Goal: Transaction & Acquisition: Book appointment/travel/reservation

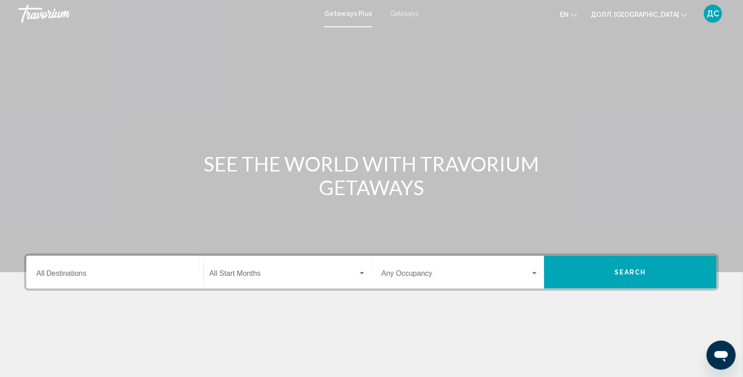
click at [406, 10] on span "Getaways" at bounding box center [404, 13] width 29 height 7
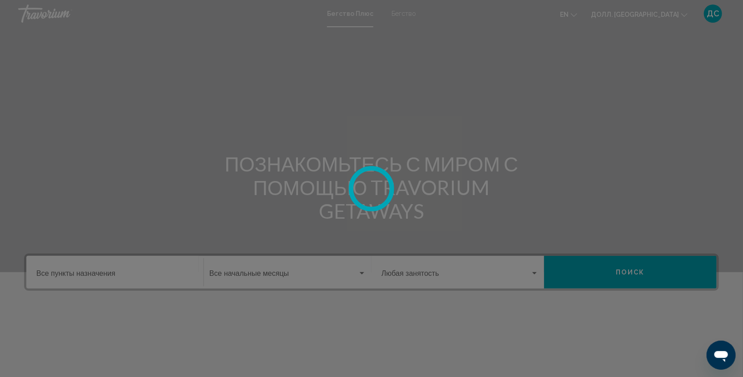
click at [79, 278] on div "Перейти к основному контенту Бегство Плюс Бегство en English Español Français I…" at bounding box center [371, 188] width 743 height 377
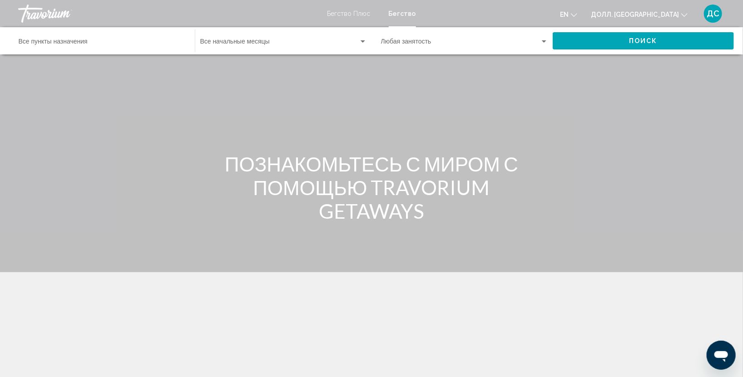
click at [99, 41] on input "Пункт назначения Все пункты назначения" at bounding box center [102, 43] width 167 height 7
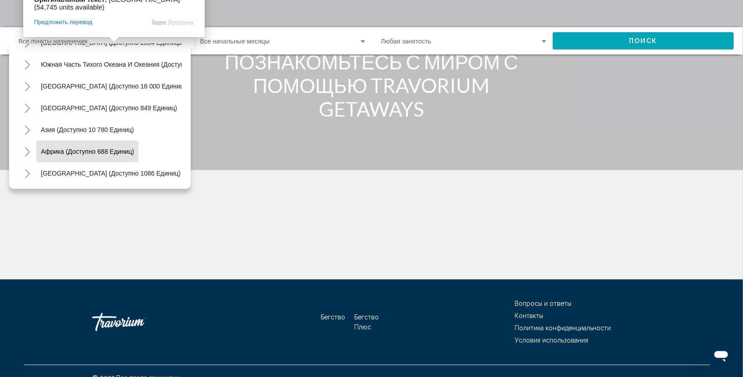
scroll to position [116, 0]
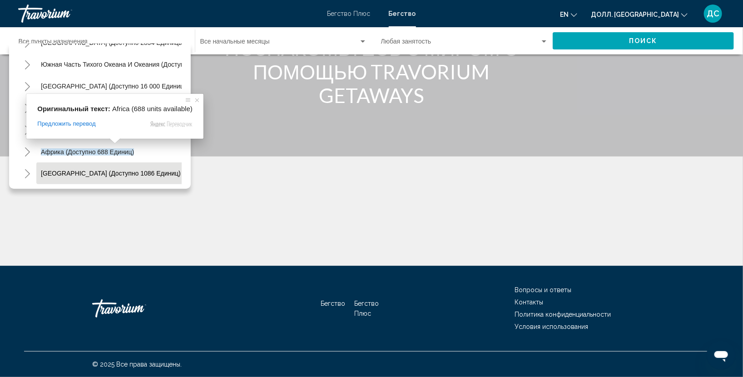
click at [124, 170] on ya-tr-span "[GEOGRAPHIC_DATA] (доступно 1086 единиц)" at bounding box center [111, 173] width 140 height 7
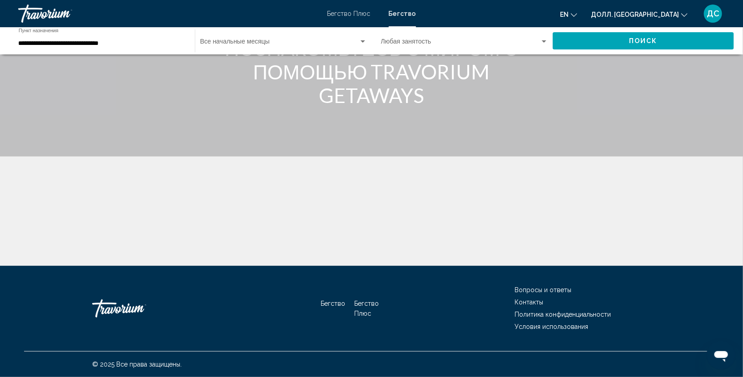
click at [184, 38] on div "**********" at bounding box center [102, 41] width 167 height 25
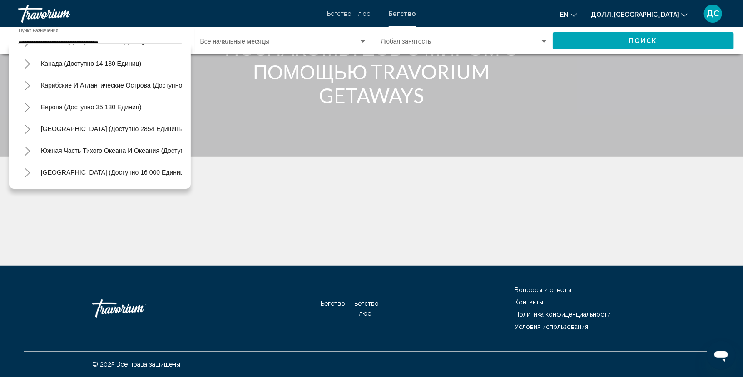
scroll to position [242, 0]
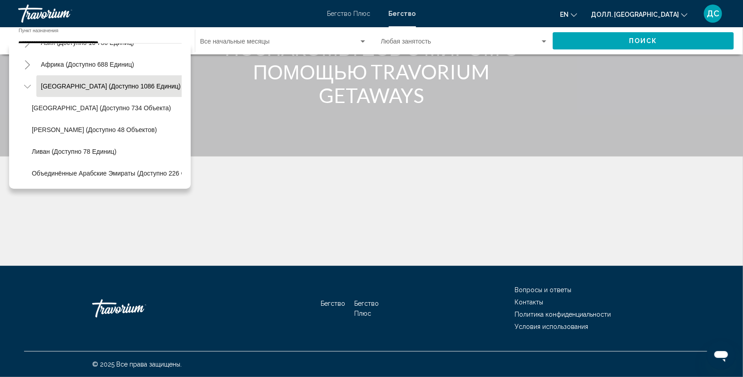
click at [130, 97] on li "[GEOGRAPHIC_DATA] (доступно 734 объекта)" at bounding box center [104, 108] width 154 height 22
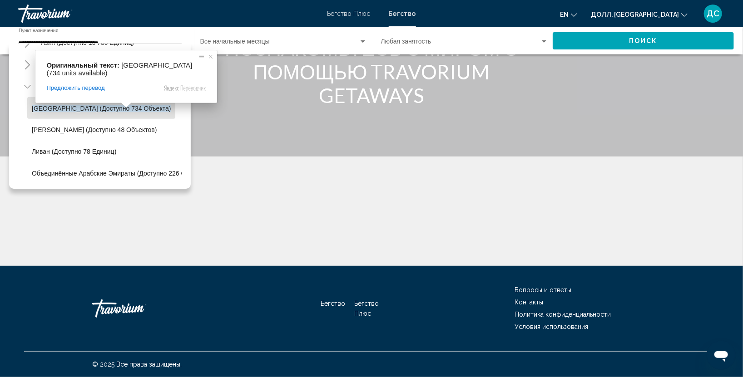
click at [55, 105] on ya-tr-span "[GEOGRAPHIC_DATA] (доступно 734 объекта)" at bounding box center [101, 108] width 139 height 7
type input "**********"
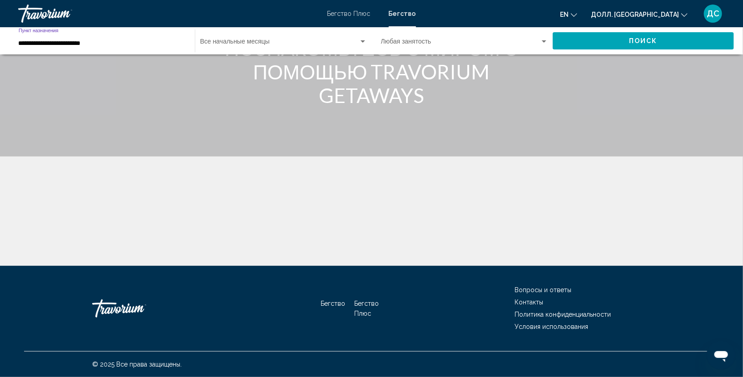
scroll to position [0, 0]
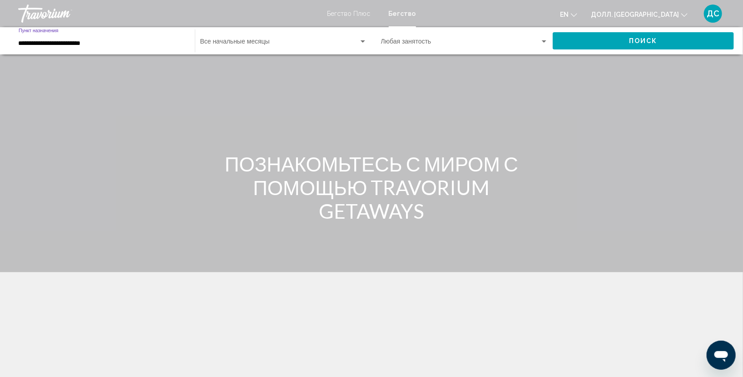
click at [333, 46] on span "Виджет поиска" at bounding box center [279, 43] width 159 height 7
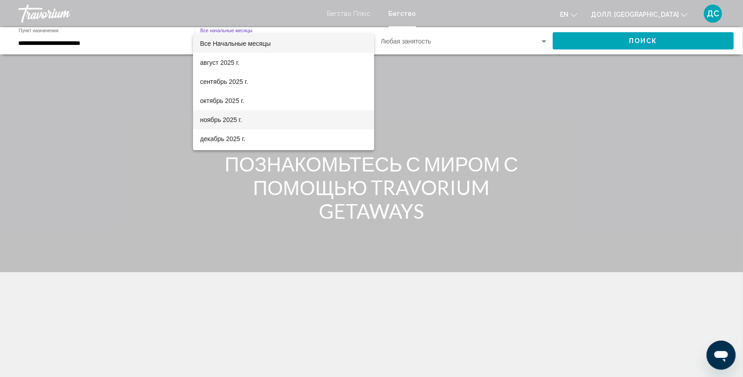
click at [247, 120] on span "ноябрь 2025 г." at bounding box center [283, 119] width 167 height 19
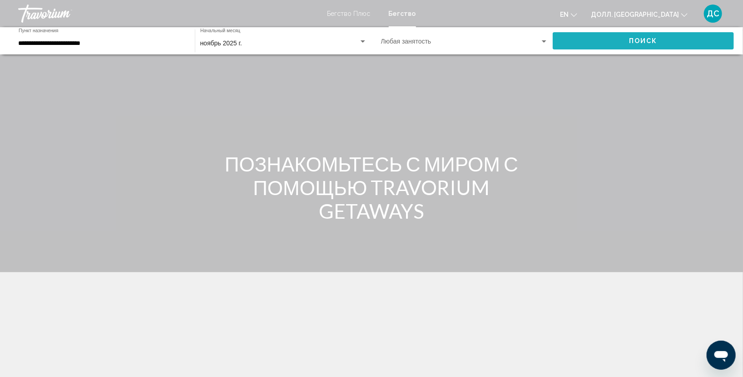
click at [622, 39] on button "Поиск" at bounding box center [643, 40] width 181 height 17
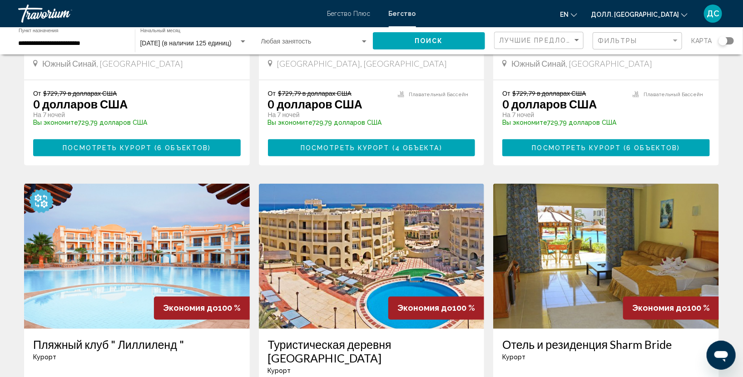
scroll to position [269, 0]
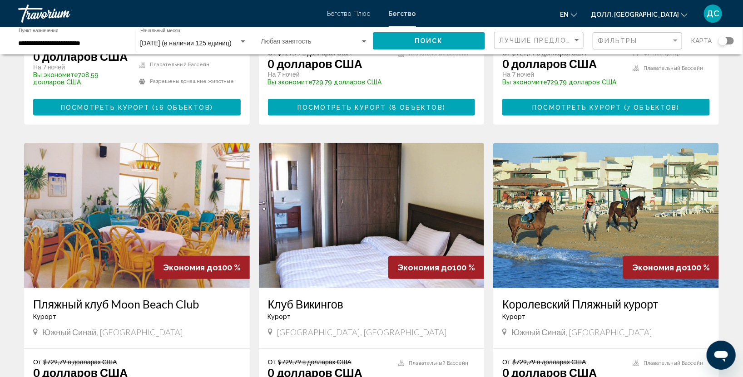
click at [606, 217] on img "Основное содержание" at bounding box center [606, 215] width 226 height 145
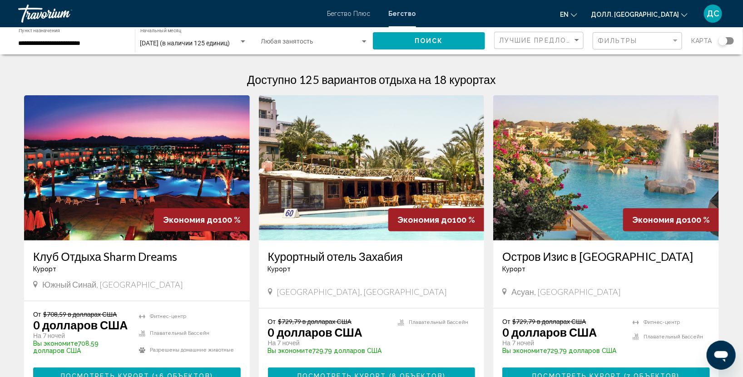
click at [103, 37] on div "**********" at bounding box center [72, 41] width 107 height 25
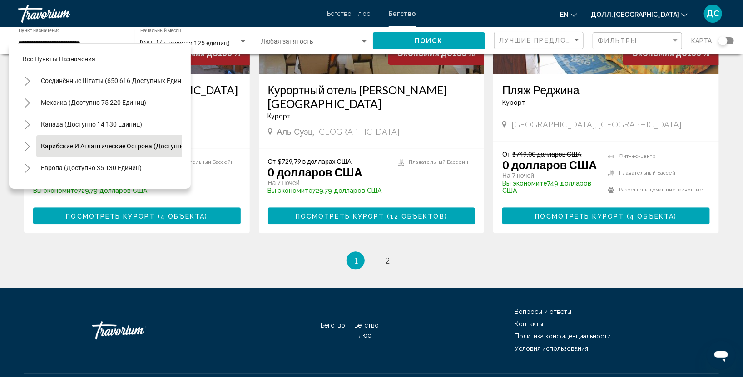
scroll to position [242, 0]
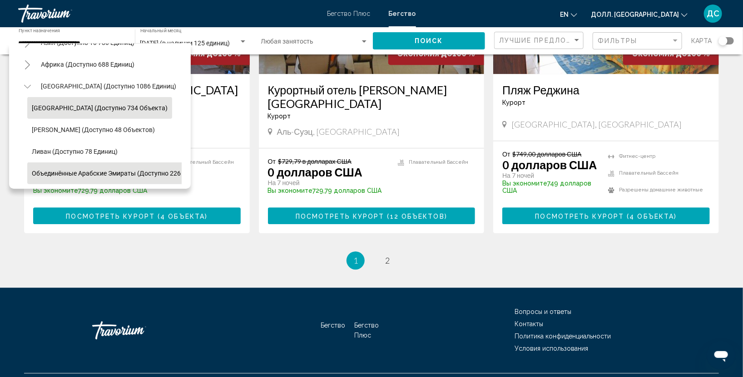
click at [157, 170] on ya-tr-span "Объединённые Арабские Эмираты (доступно 226 объектов)" at bounding box center [123, 173] width 182 height 7
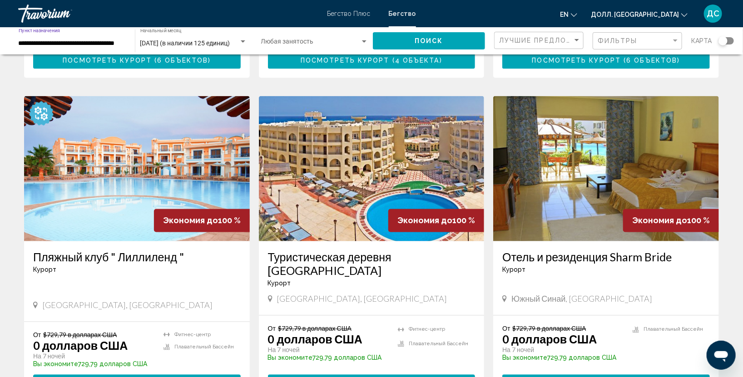
scroll to position [578, 0]
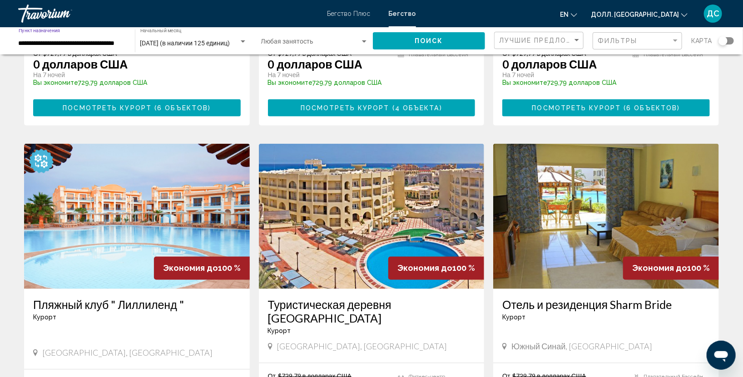
click at [131, 44] on div "[DATE] (в наличии 125 единиц) Начальный месяц Все начальные месяцы" at bounding box center [190, 40] width 121 height 27
click at [128, 44] on div "**********" at bounding box center [72, 41] width 117 height 25
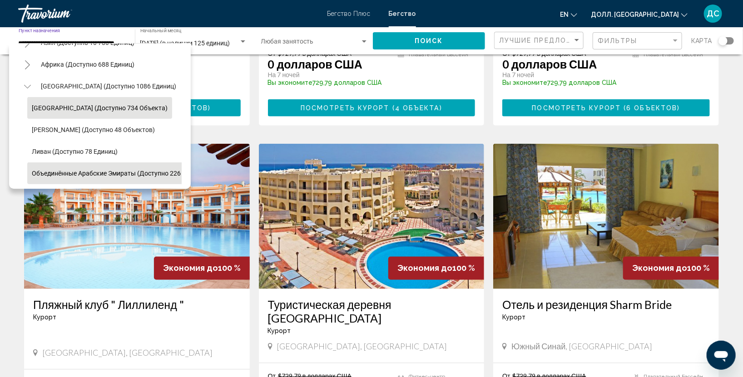
scroll to position [0, 0]
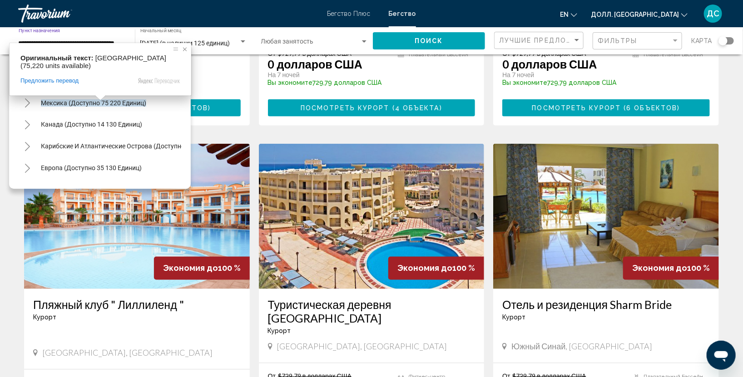
click at [185, 46] on span at bounding box center [184, 49] width 9 height 9
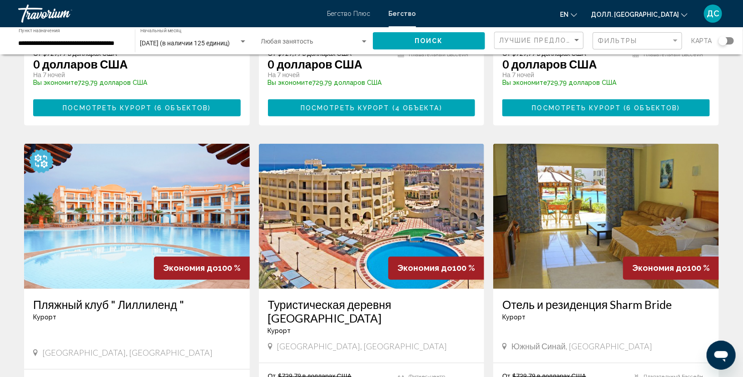
click at [108, 49] on div "**********" at bounding box center [72, 41] width 107 height 25
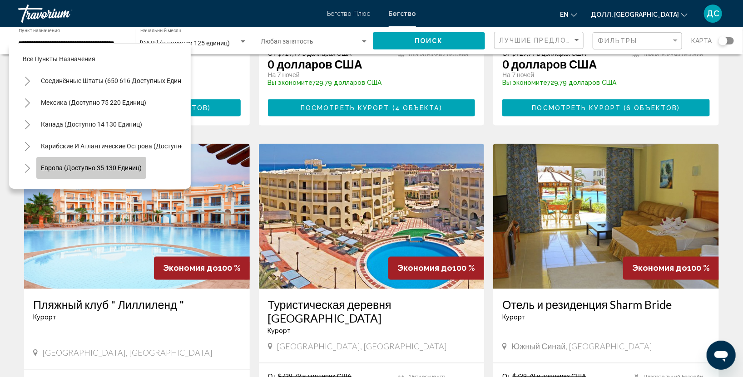
click at [113, 166] on ya-tr-span "Европа (доступно 35 130 единиц)" at bounding box center [91, 168] width 101 height 7
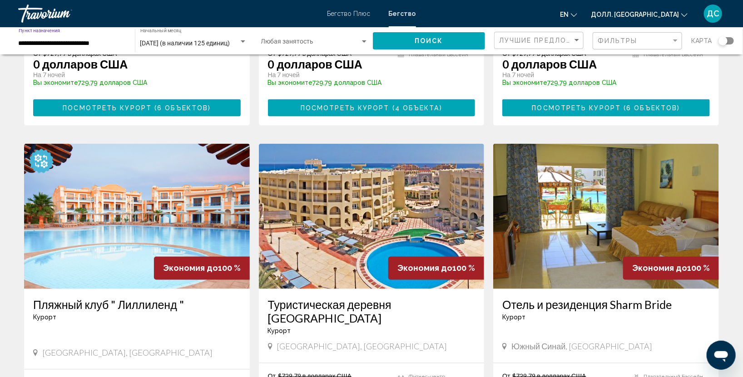
click at [127, 35] on div "**********" at bounding box center [72, 41] width 117 height 25
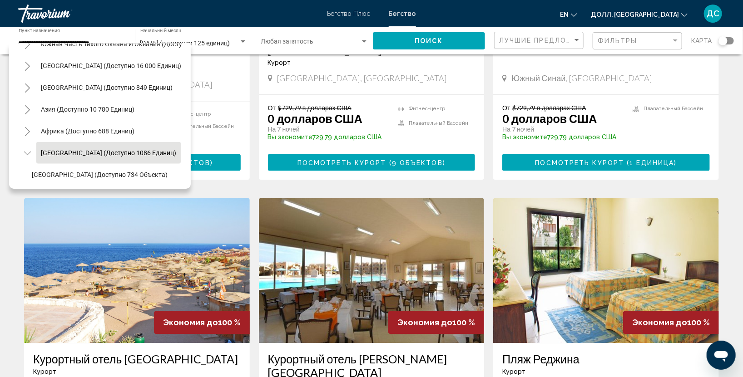
scroll to position [695, 0]
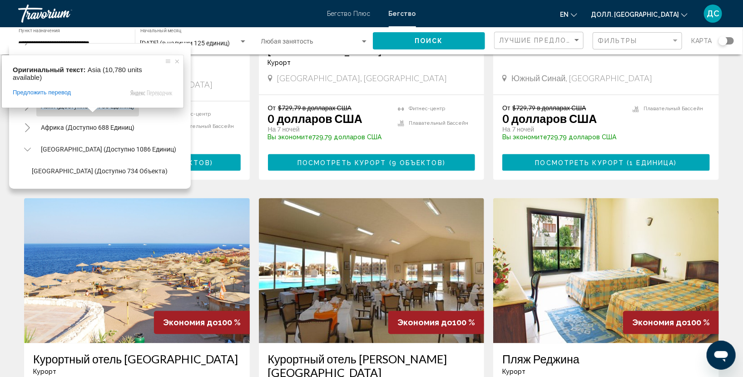
click at [81, 108] on ya-tr-span "Азия (доступно 10 780 единиц)" at bounding box center [88, 106] width 94 height 7
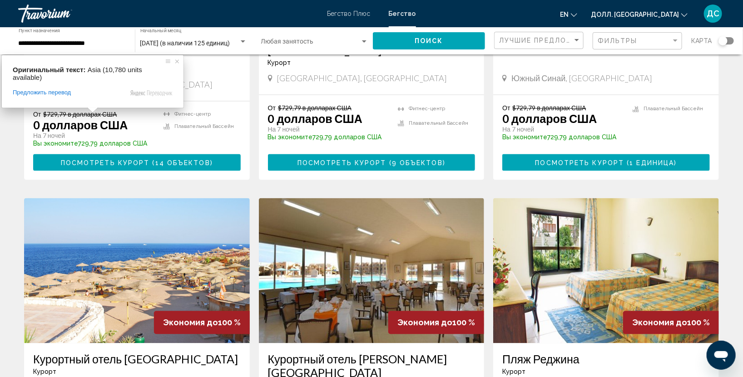
click at [127, 49] on div "**********" at bounding box center [72, 41] width 117 height 25
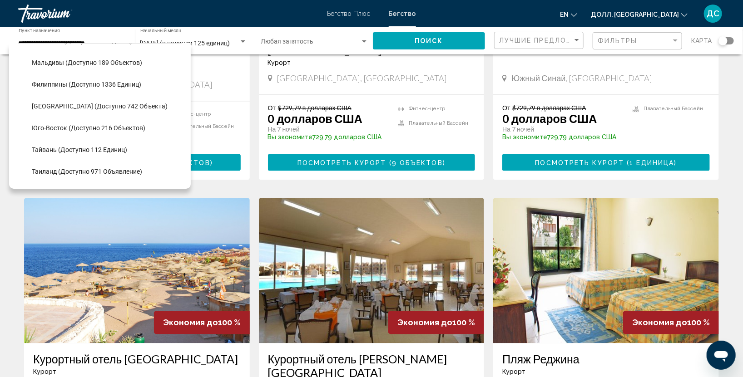
scroll to position [932, 0]
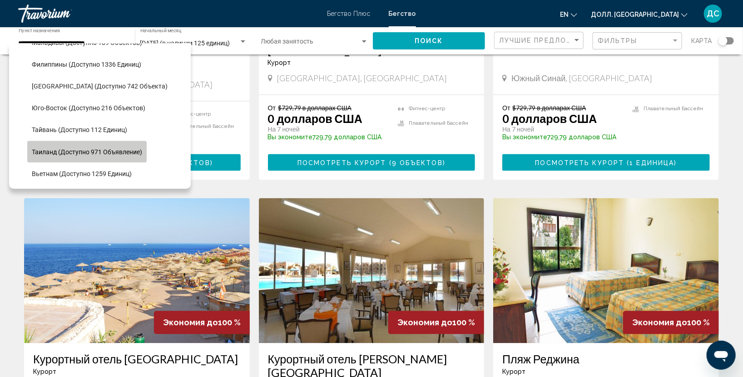
click at [84, 149] on ya-tr-span "Таиланд (доступно 971 объявление)" at bounding box center [87, 152] width 110 height 7
type input "**********"
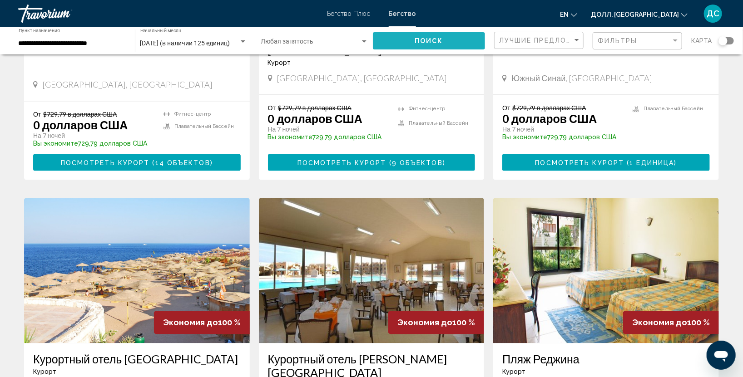
click at [458, 40] on button "Поиск" at bounding box center [429, 40] width 112 height 17
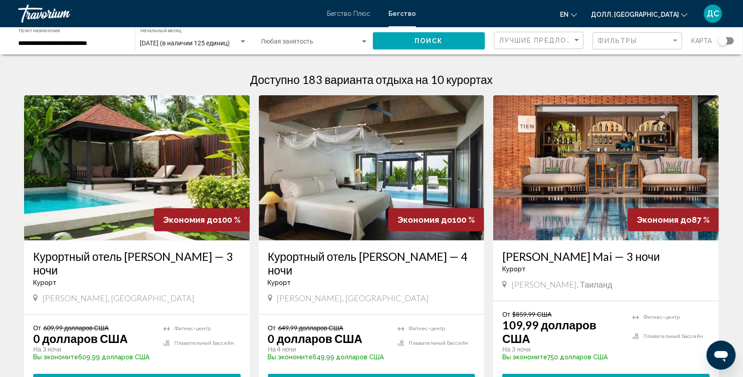
click at [412, 141] on img "Основное содержание" at bounding box center [372, 167] width 226 height 145
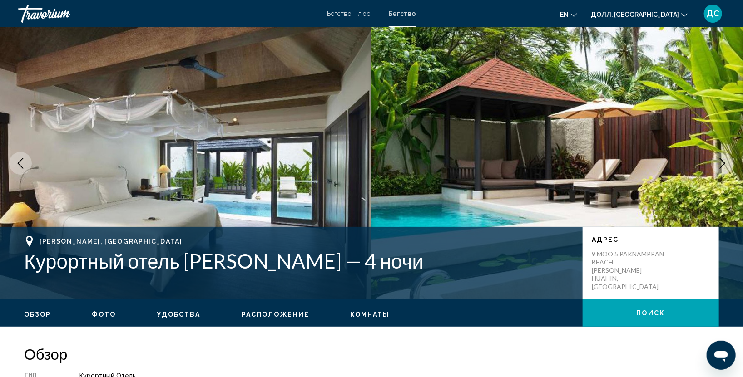
click at [640, 307] on button "Поиск" at bounding box center [651, 313] width 136 height 27
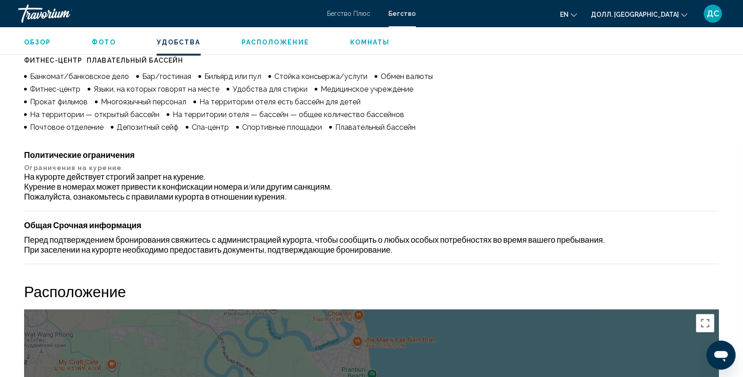
scroll to position [1050, 0]
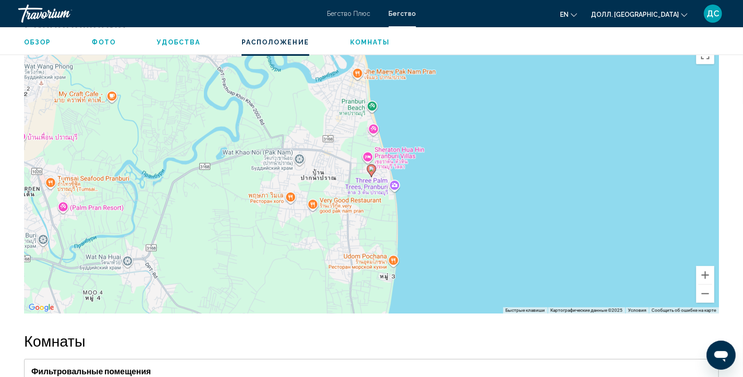
click at [444, 200] on div "Чтобы активировать перетаскивание с помощью клавиатуры, нажмите Alt + Enter. По…" at bounding box center [371, 177] width 695 height 273
click at [701, 85] on div "Чтобы активировать перетаскивание с помощью клавиатуры, нажмите Alt + Enter. По…" at bounding box center [371, 177] width 695 height 273
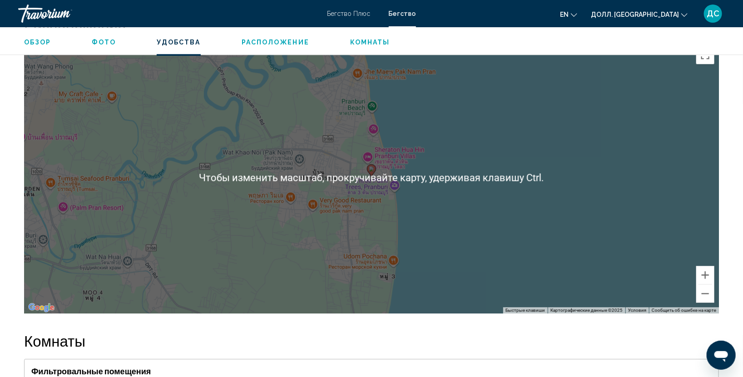
scroll to position [781, 0]
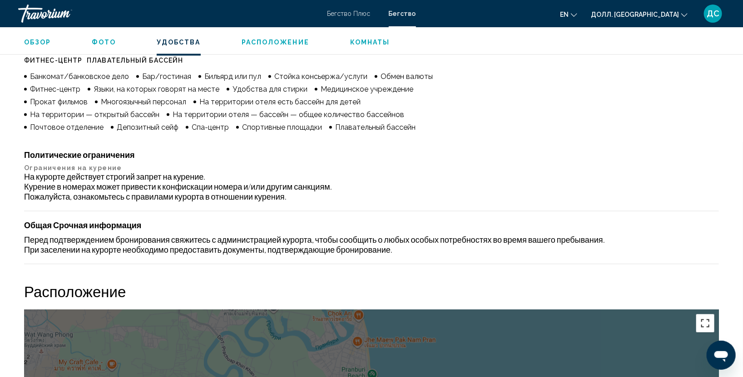
click at [708, 318] on button "Включить полноэкранный режим" at bounding box center [705, 324] width 18 height 18
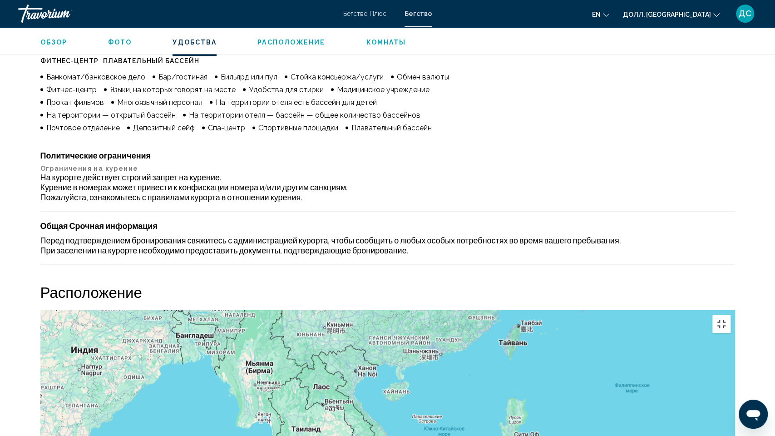
click at [731, 315] on button "Включить полноэкранный режим" at bounding box center [722, 324] width 18 height 18
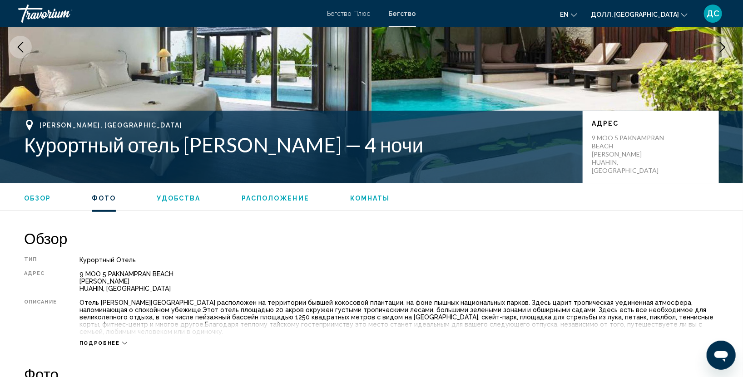
scroll to position [0, 0]
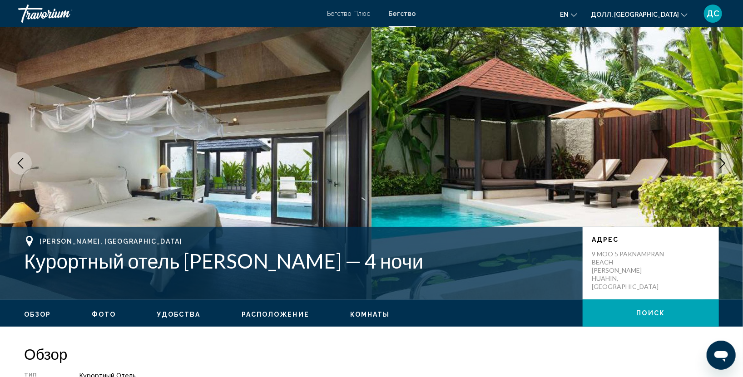
click at [288, 108] on img "Основное содержание" at bounding box center [186, 163] width 372 height 273
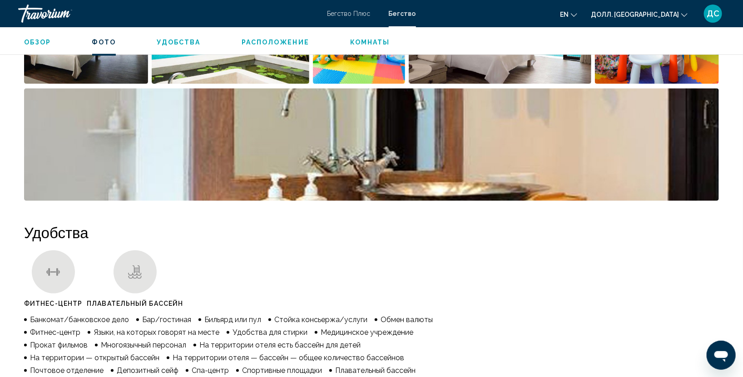
scroll to position [269, 0]
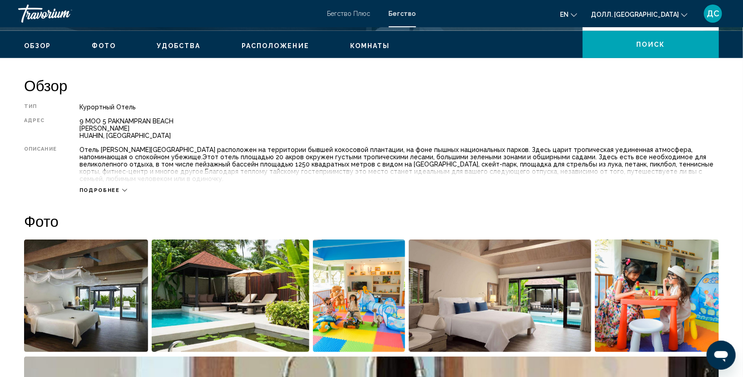
click at [129, 291] on img "Откройте слайдер с полноэкранными изображениями" at bounding box center [86, 296] width 124 height 113
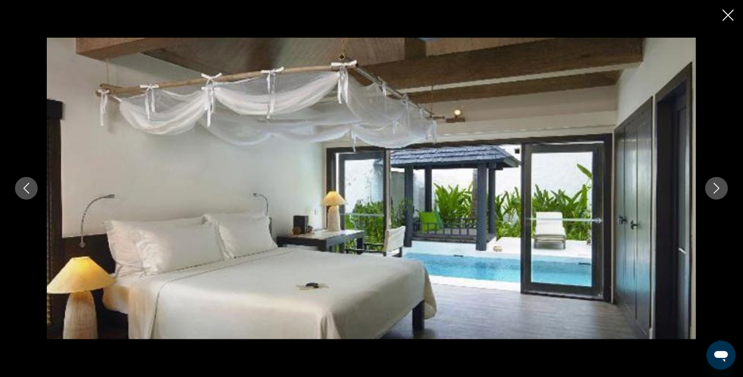
click at [713, 186] on icon "Следующее изображение" at bounding box center [716, 188] width 11 height 11
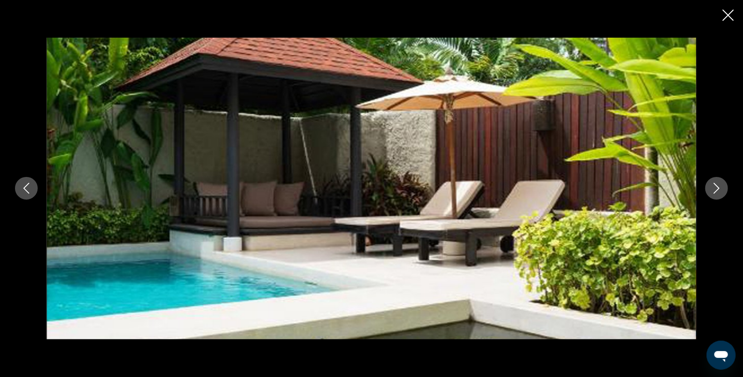
click at [712, 185] on icon "Следующее изображение" at bounding box center [716, 188] width 11 height 11
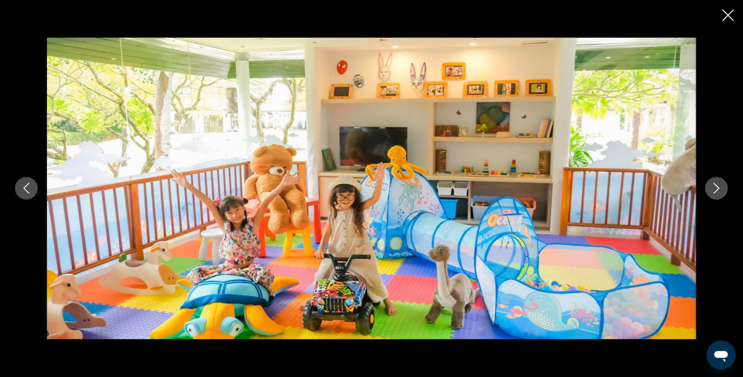
click at [712, 185] on icon "Следующее изображение" at bounding box center [716, 188] width 11 height 11
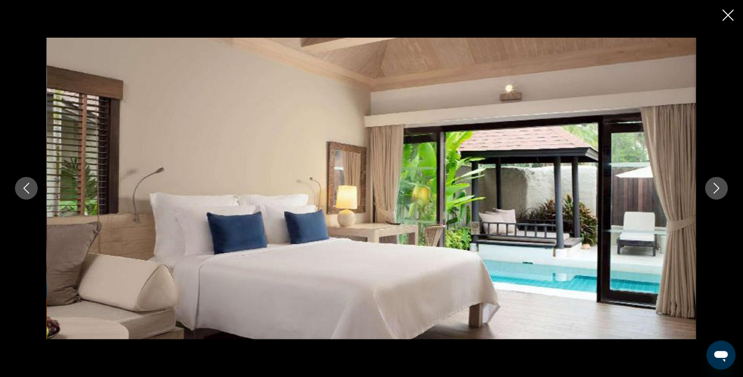
click at [712, 185] on icon "Следующее изображение" at bounding box center [716, 188] width 11 height 11
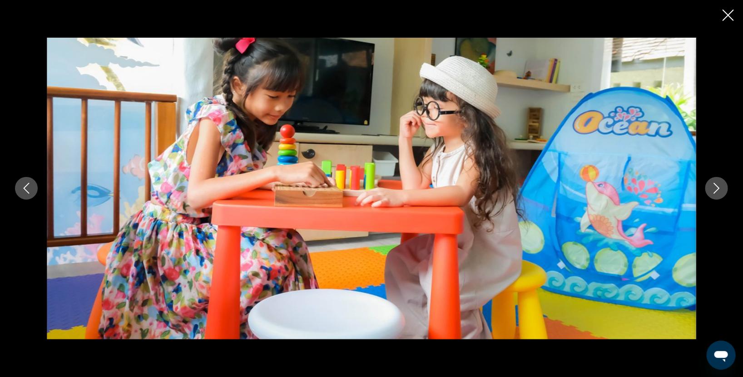
click at [712, 185] on icon "Следующее изображение" at bounding box center [716, 188] width 11 height 11
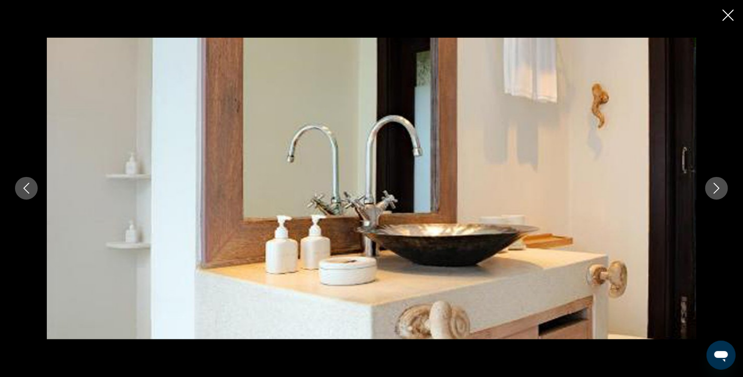
click at [712, 185] on icon "Следующее изображение" at bounding box center [716, 188] width 11 height 11
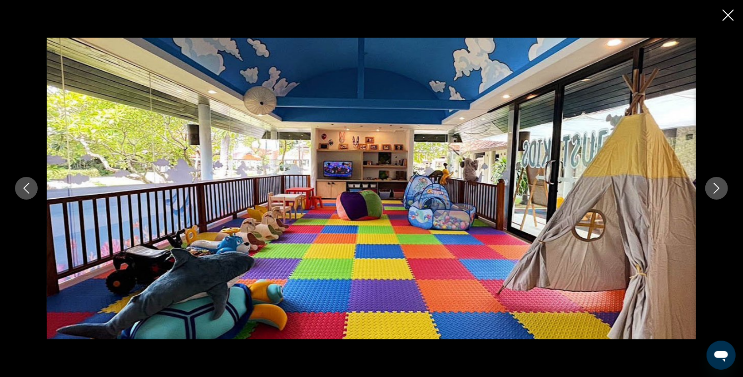
click at [712, 185] on icon "Следующее изображение" at bounding box center [716, 188] width 11 height 11
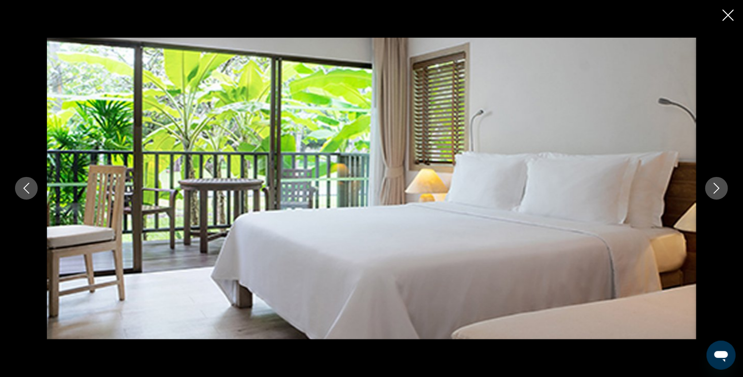
click at [712, 185] on icon "Следующее изображение" at bounding box center [716, 188] width 11 height 11
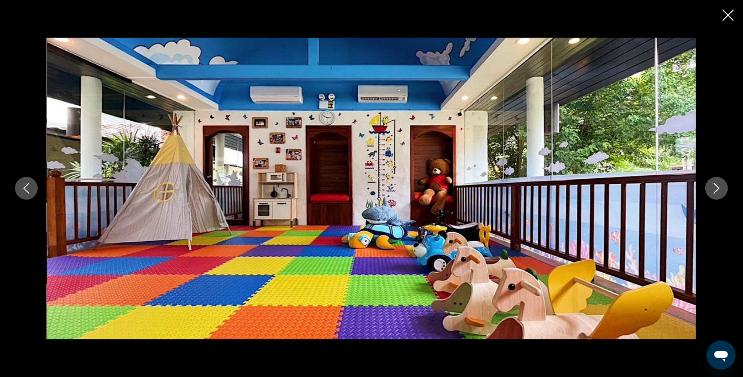
click at [712, 185] on icon "Следующее изображение" at bounding box center [716, 188] width 11 height 11
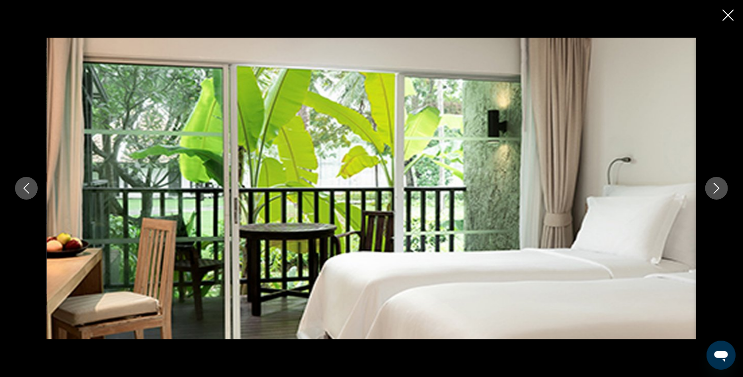
click at [712, 185] on icon "Следующее изображение" at bounding box center [716, 188] width 11 height 11
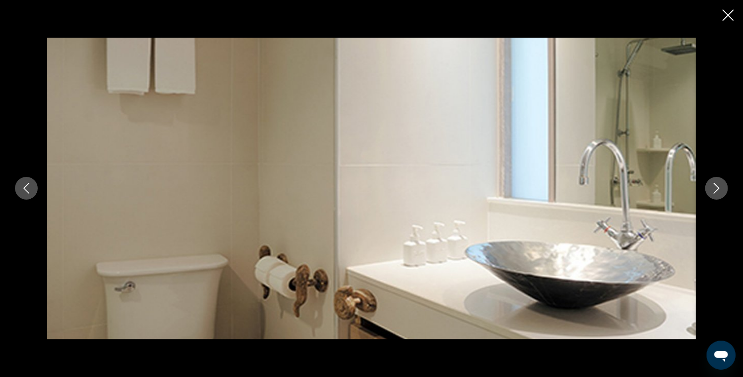
click at [712, 185] on icon "Следующее изображение" at bounding box center [716, 188] width 11 height 11
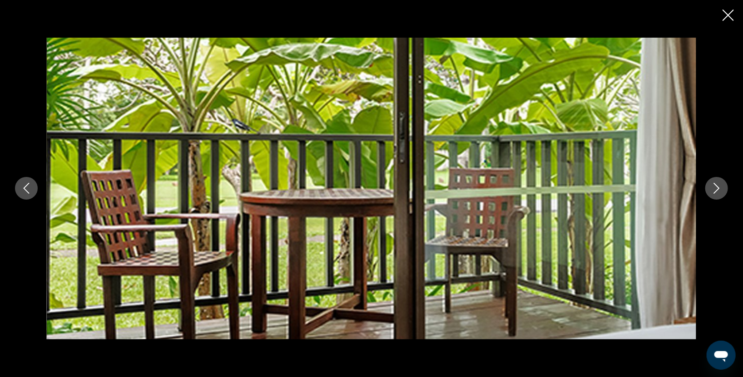
click at [712, 185] on icon "Следующее изображение" at bounding box center [716, 188] width 11 height 11
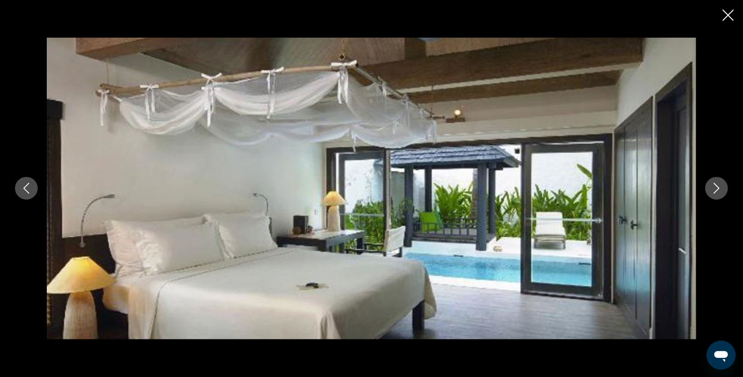
click at [712, 185] on icon "Следующее изображение" at bounding box center [716, 188] width 11 height 11
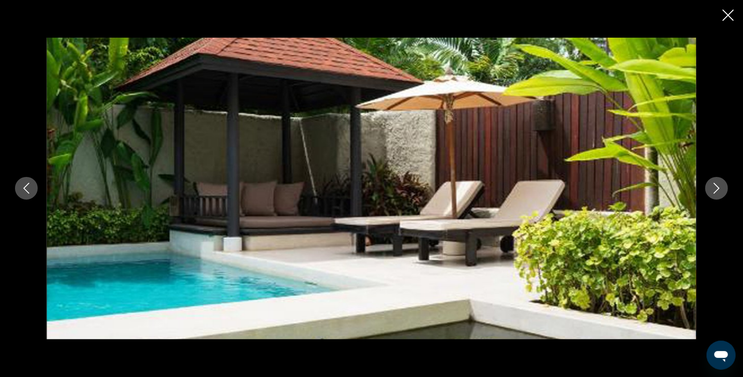
click at [729, 17] on icon "Закрыть слайд-шоу" at bounding box center [728, 15] width 11 height 11
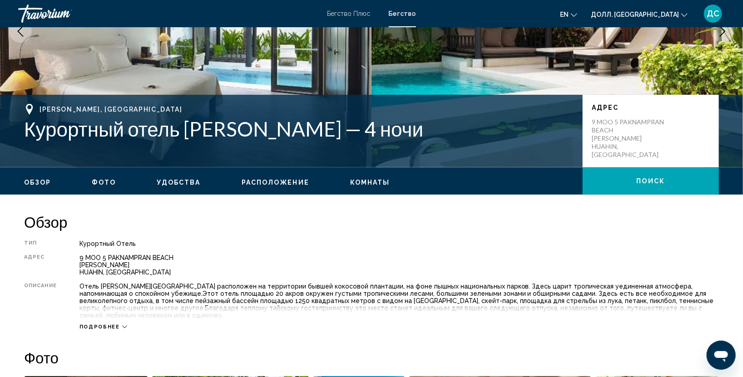
scroll to position [0, 0]
